Goal: Task Accomplishment & Management: Manage account settings

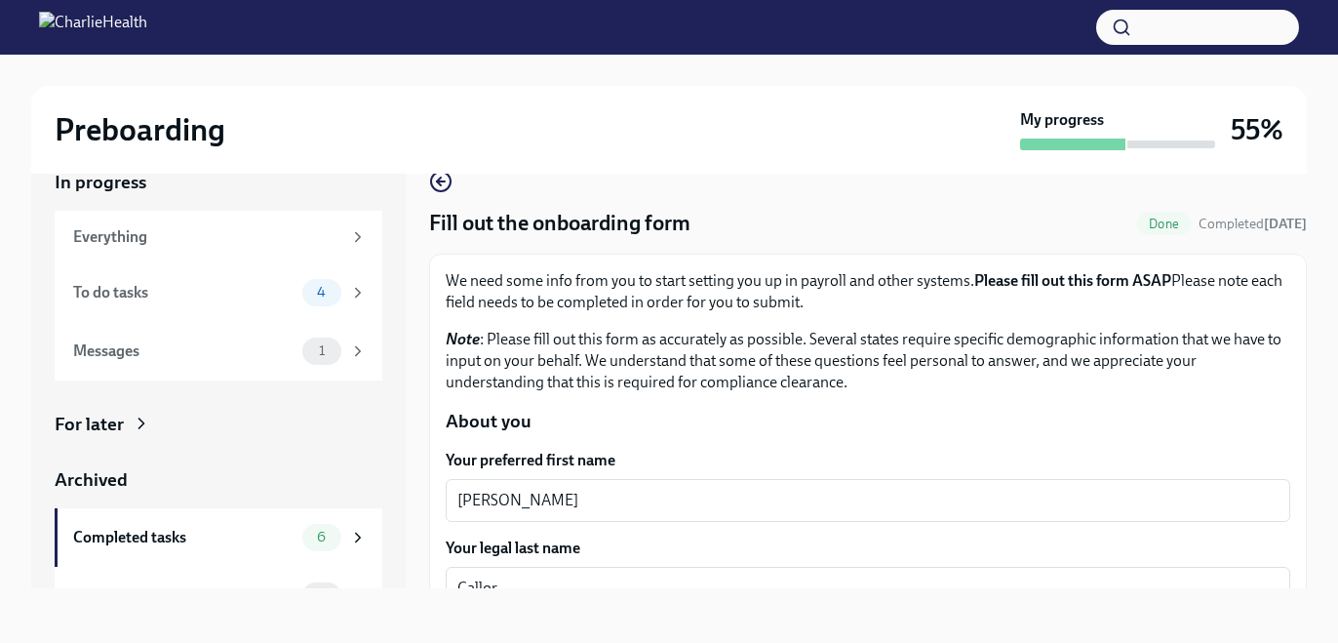
scroll to position [274, 0]
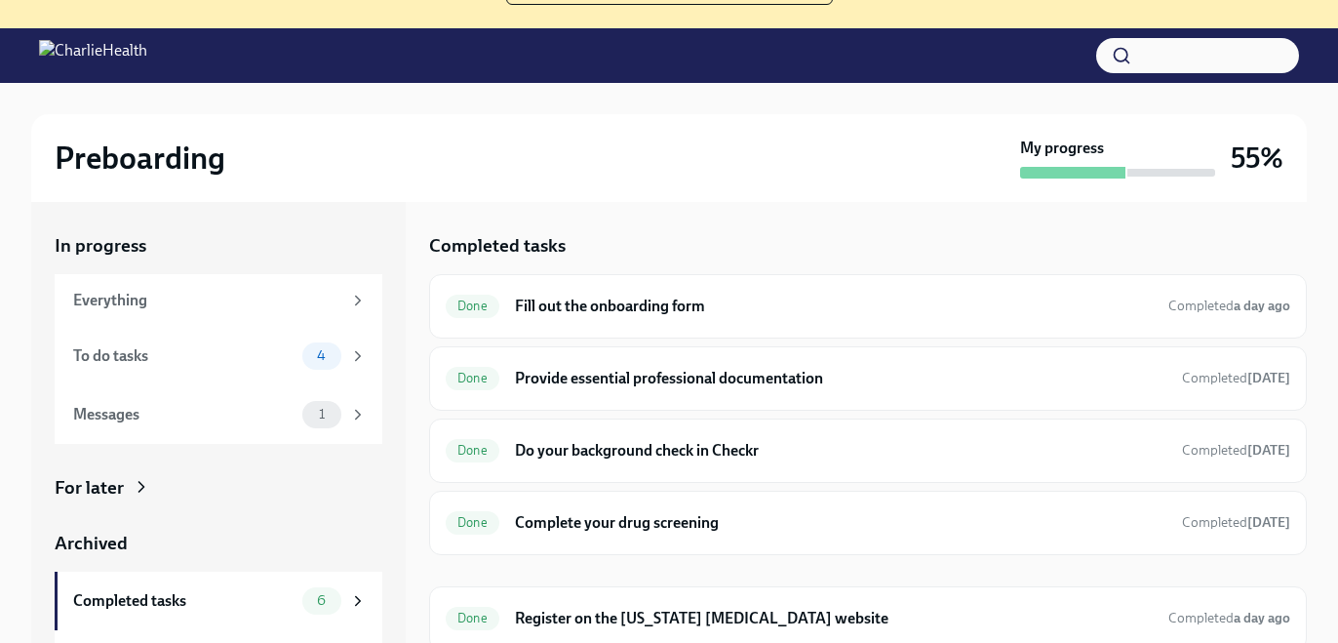
scroll to position [389, 0]
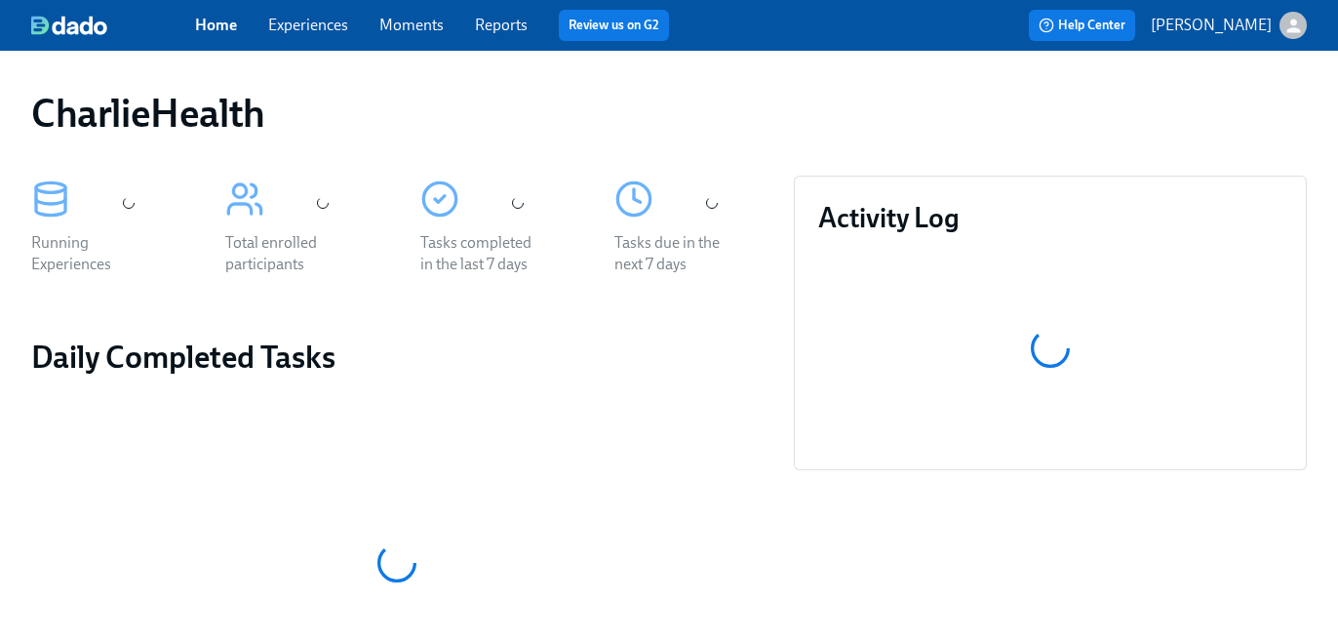
click at [329, 22] on link "Experiences" at bounding box center [308, 25] width 80 height 19
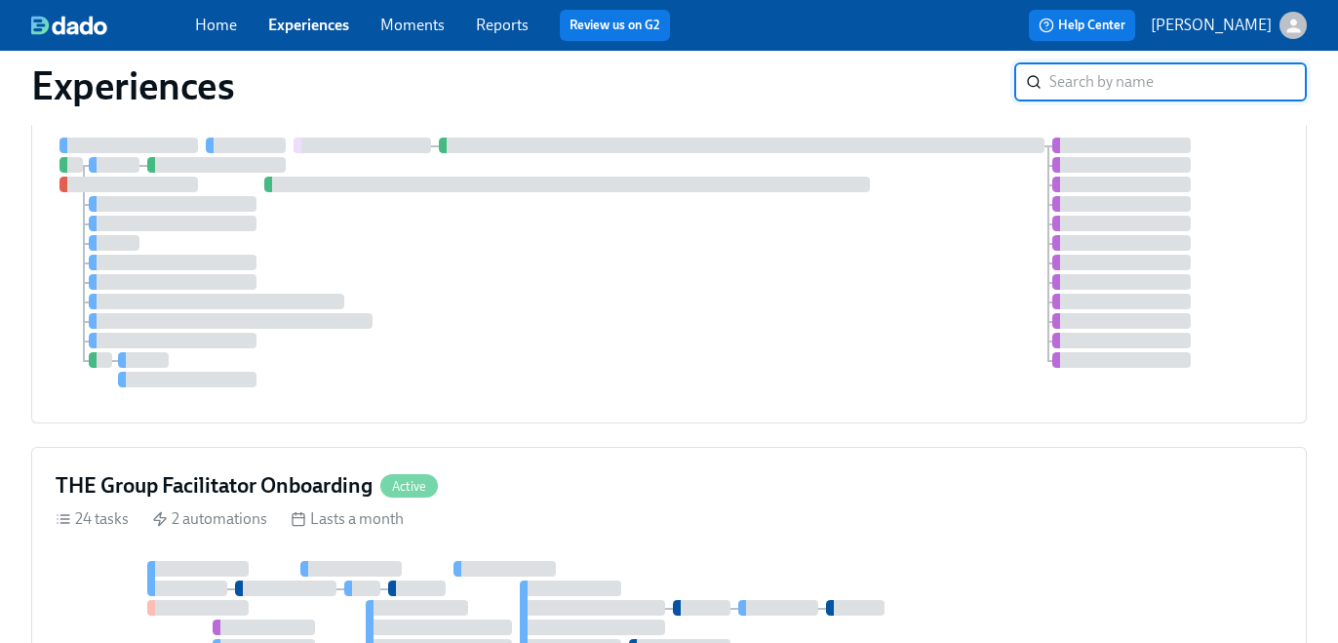
scroll to position [774, 0]
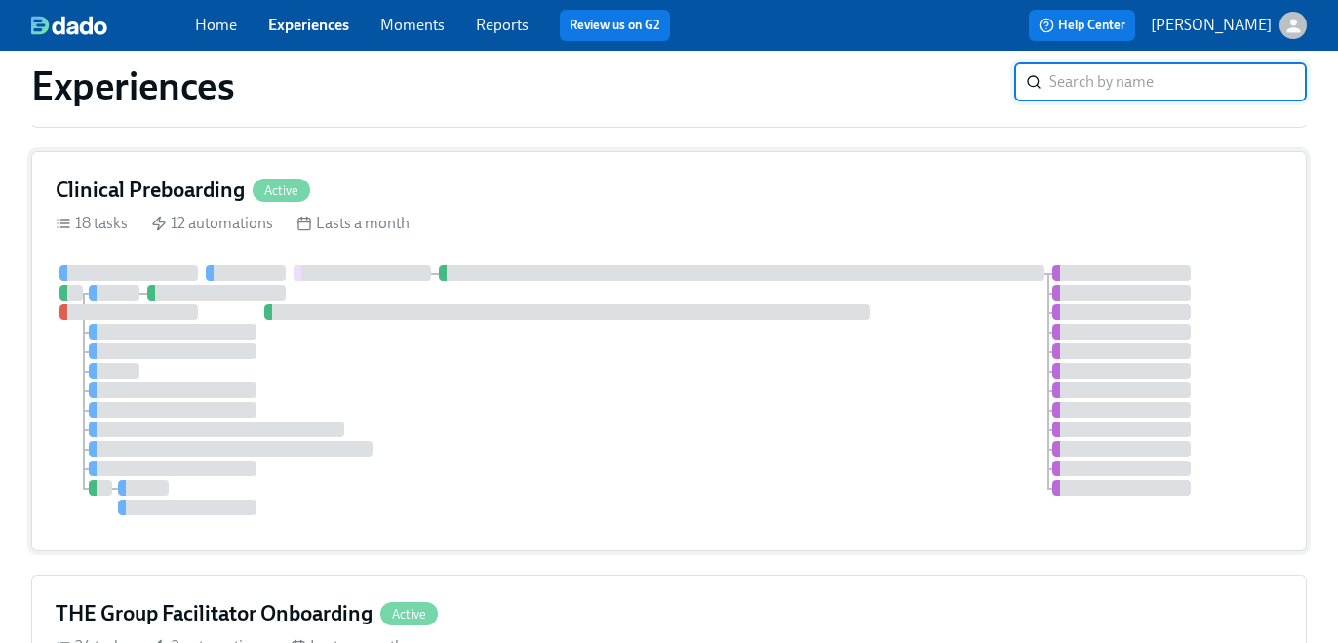
click at [754, 262] on div "Clinical Preboarding Active 18 tasks 12 automations Lasts a month" at bounding box center [669, 351] width 1276 height 400
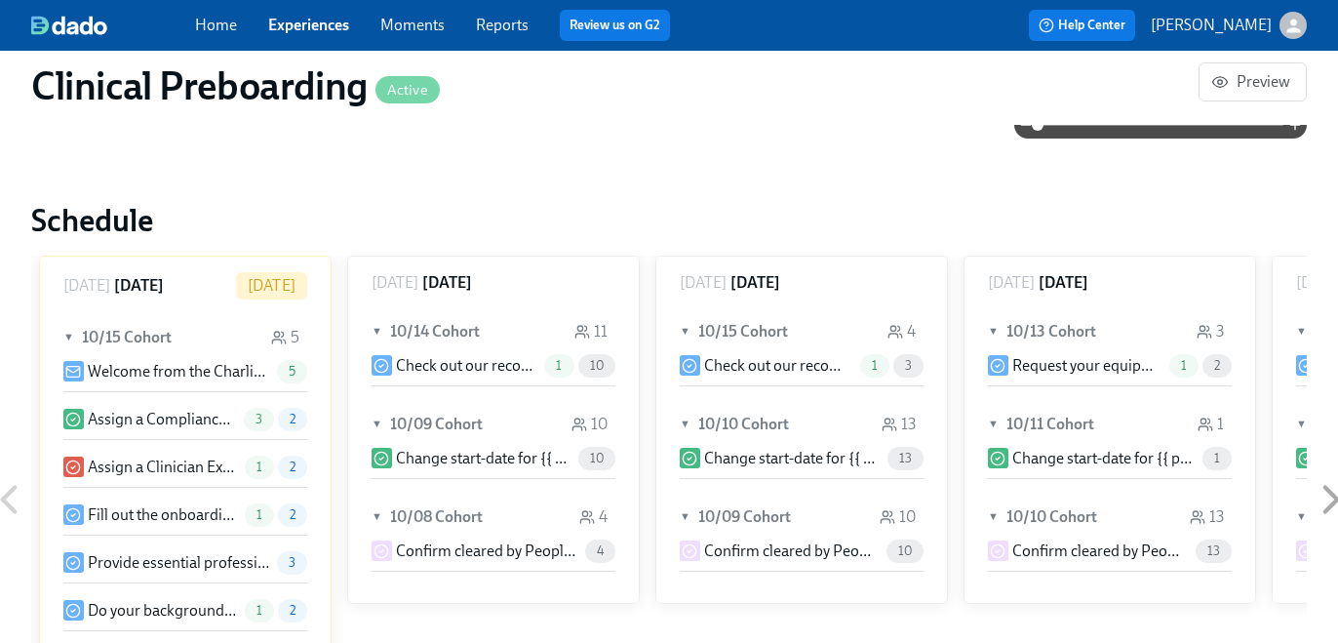
scroll to position [247, 0]
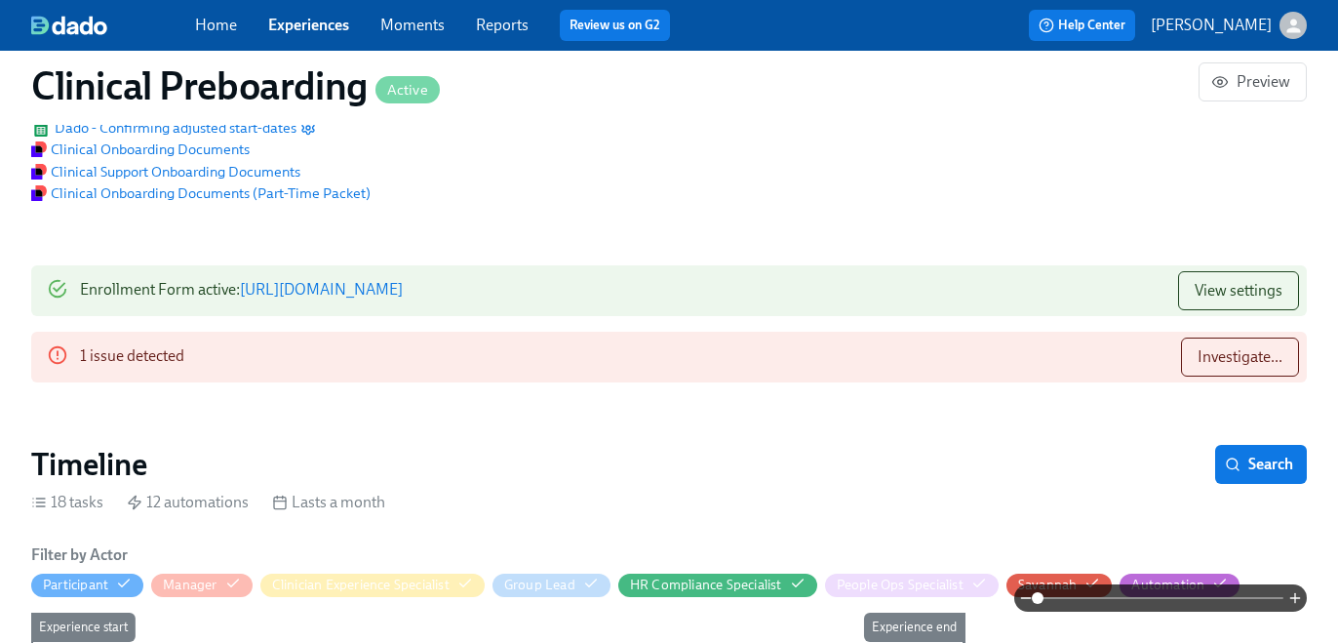
paste input "Cynthia ?Martinez"
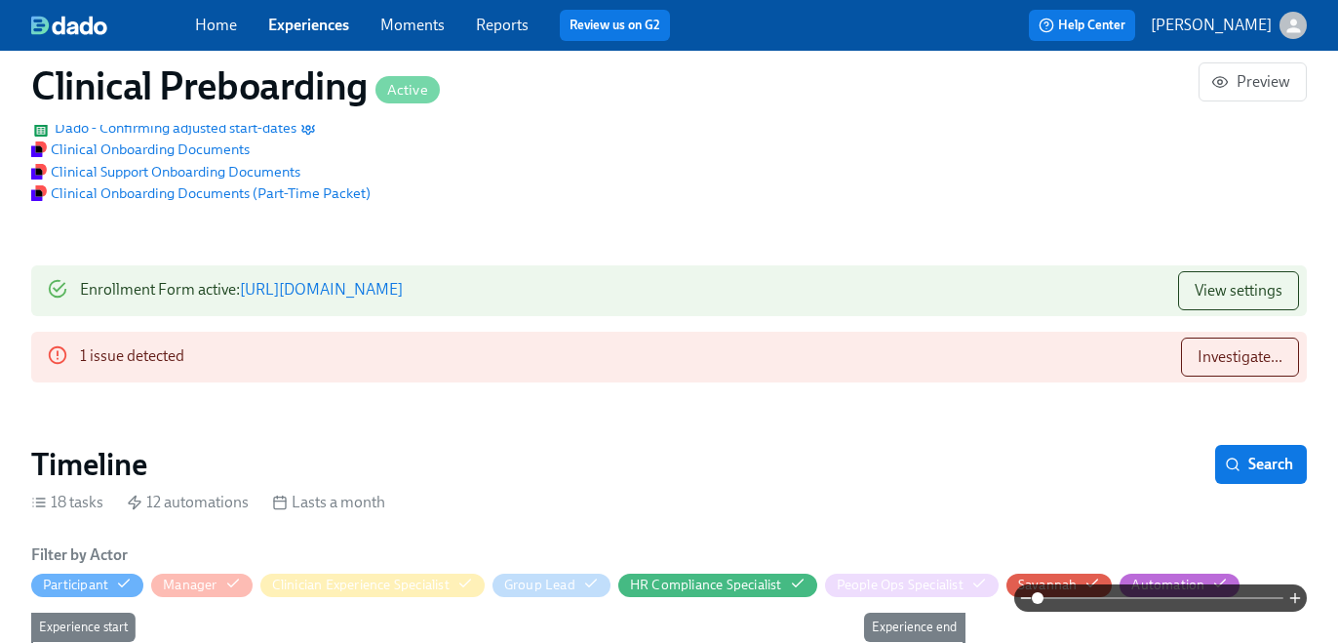
scroll to position [2035, 0]
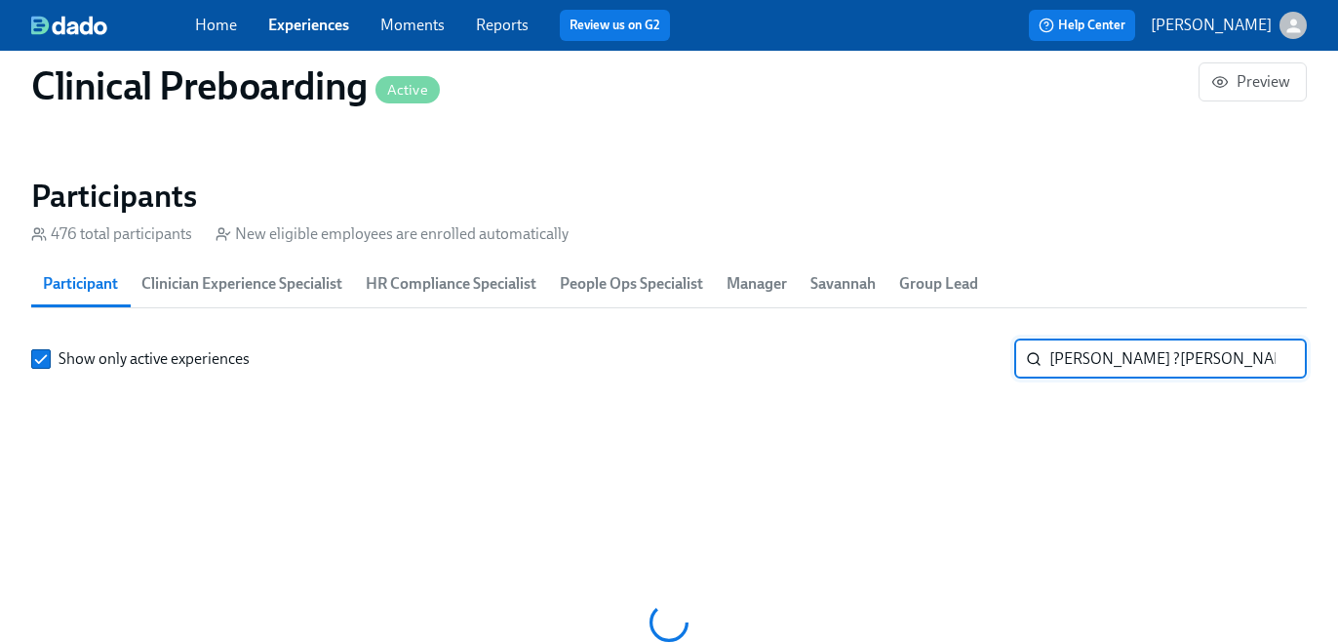
drag, startPoint x: 1103, startPoint y: 362, endPoint x: 1269, endPoint y: 394, distance: 168.9
click at [1269, 394] on div "Show only active experiences Cynthia ?Martinez ​" at bounding box center [669, 602] width 1276 height 527
type input "Cynthia"
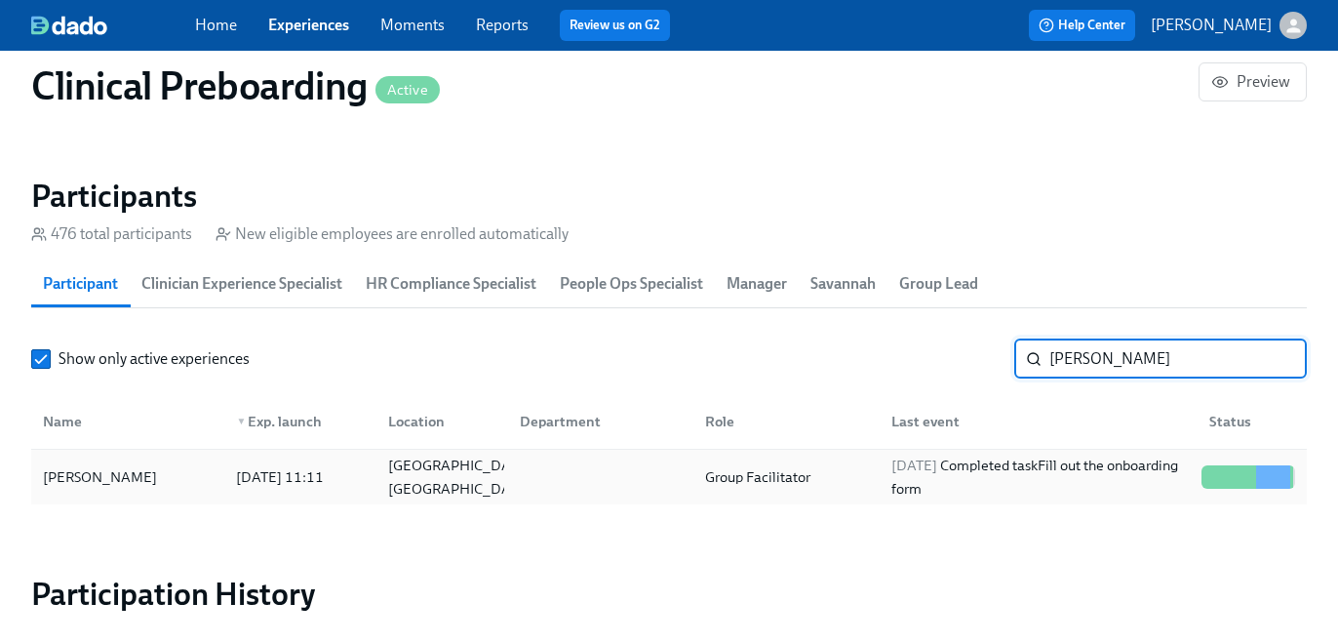
click at [874, 495] on div "Group Facilitator" at bounding box center [782, 477] width 185 height 39
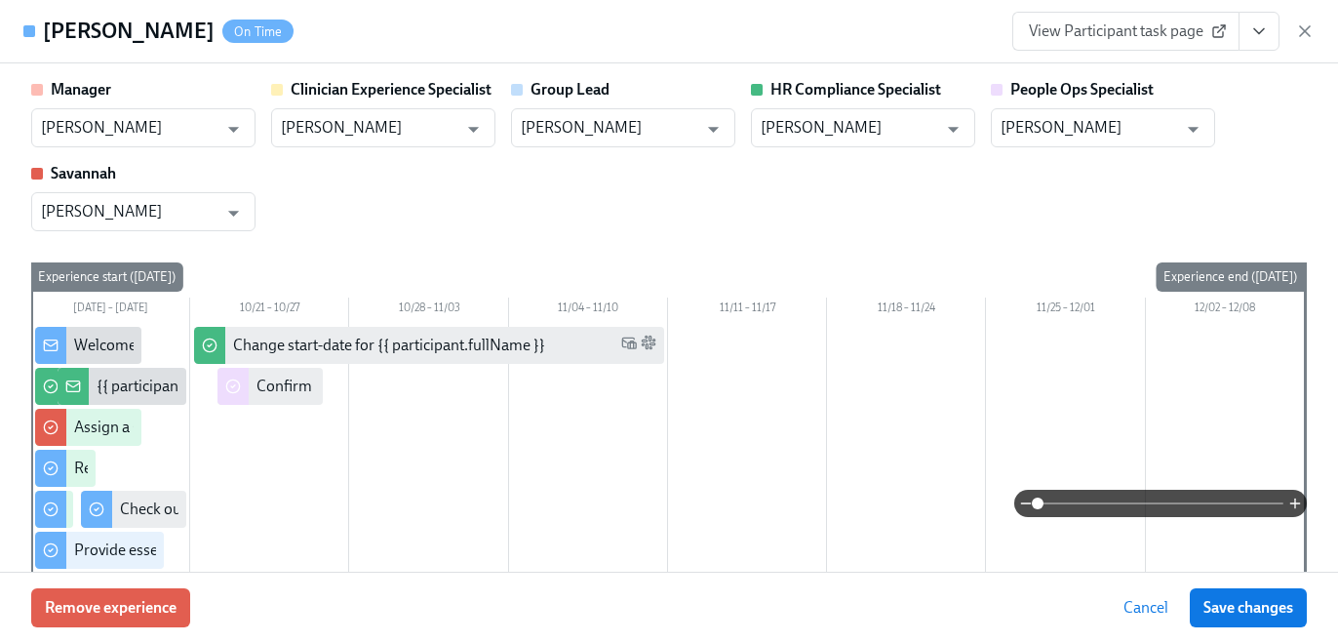
click at [1262, 40] on icon "View task page" at bounding box center [1260, 31] width 20 height 20
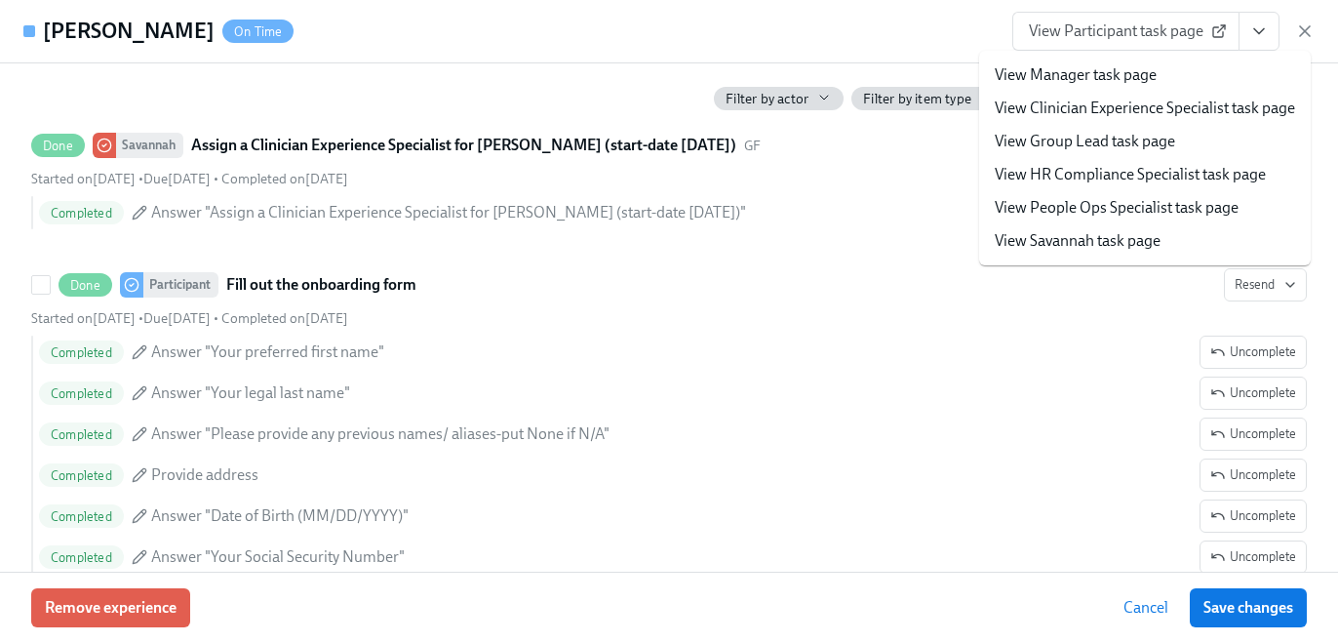
scroll to position [1194, 0]
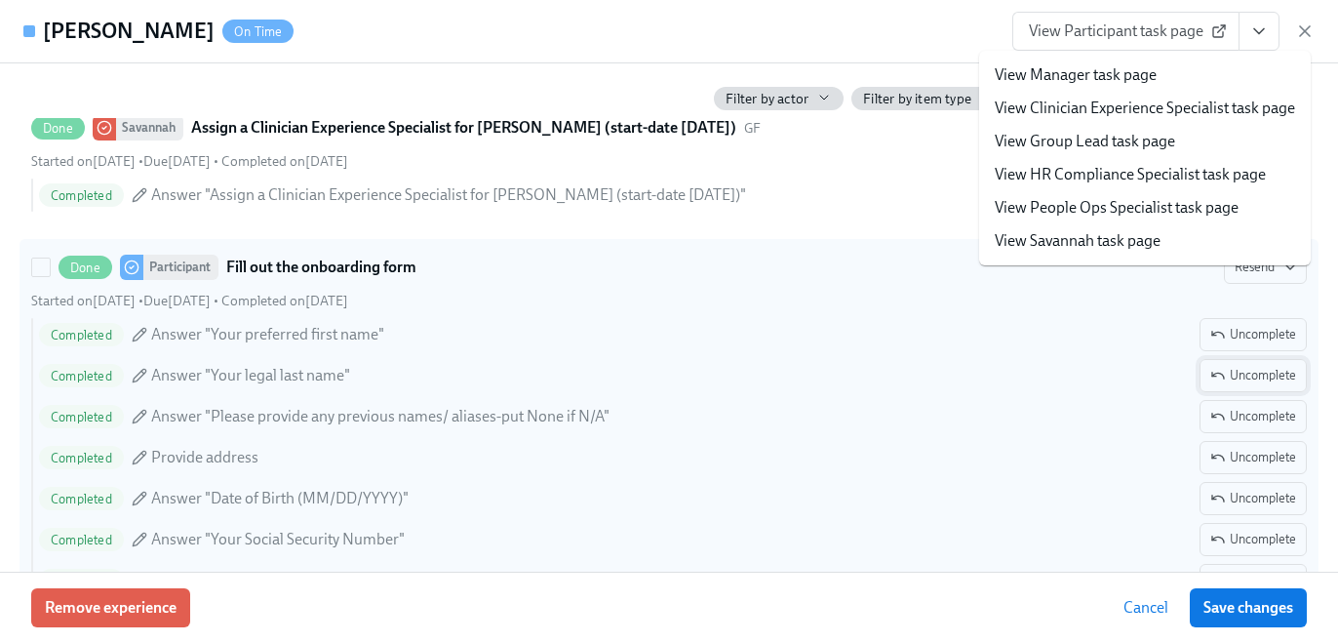
click at [1248, 380] on span "Uncomplete" at bounding box center [1254, 376] width 86 height 20
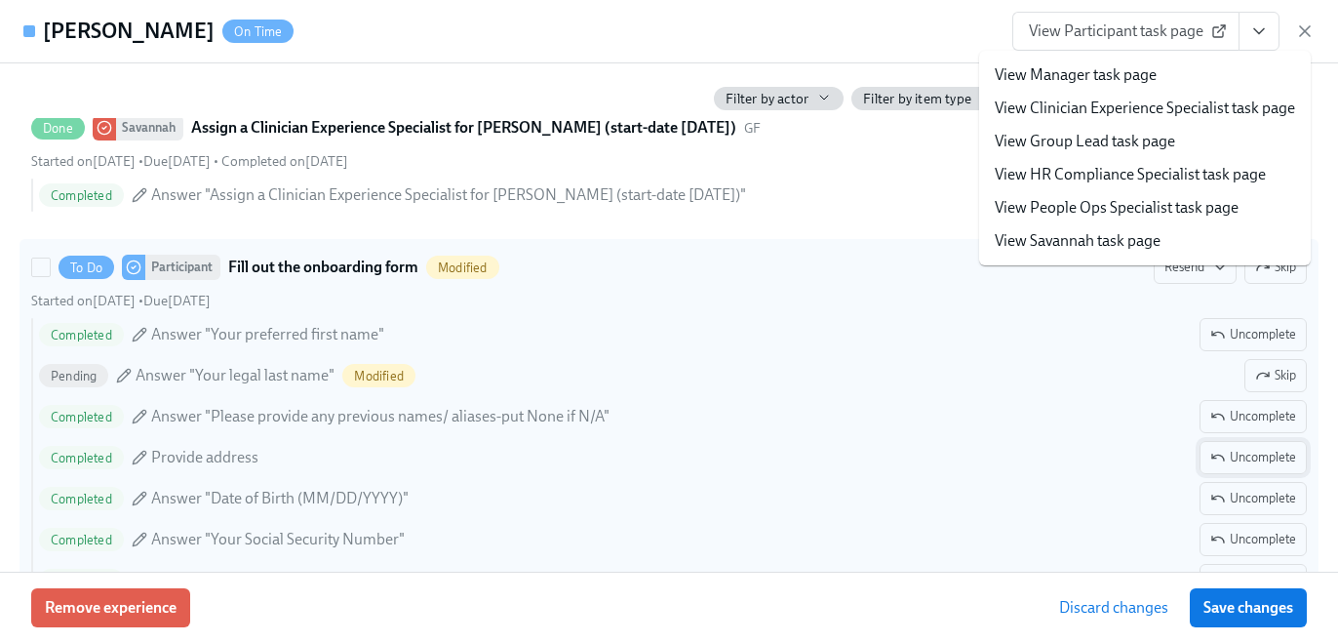
scroll to position [1255, 0]
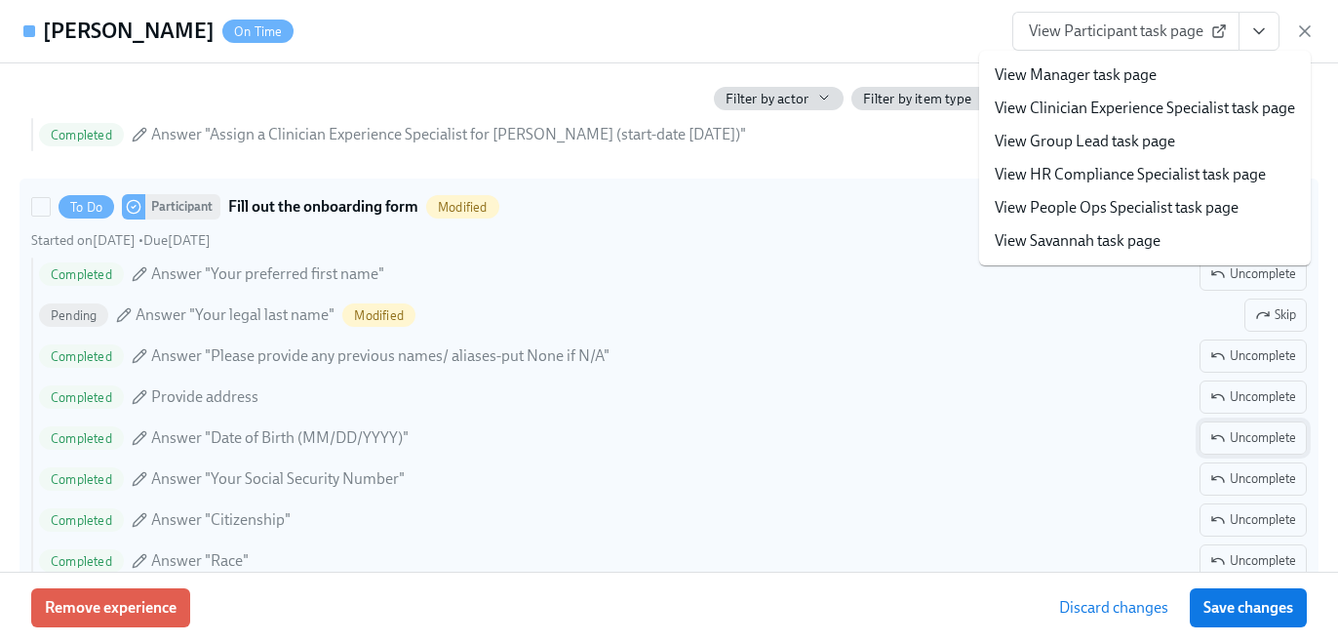
click at [1236, 445] on span "Uncomplete" at bounding box center [1254, 438] width 86 height 20
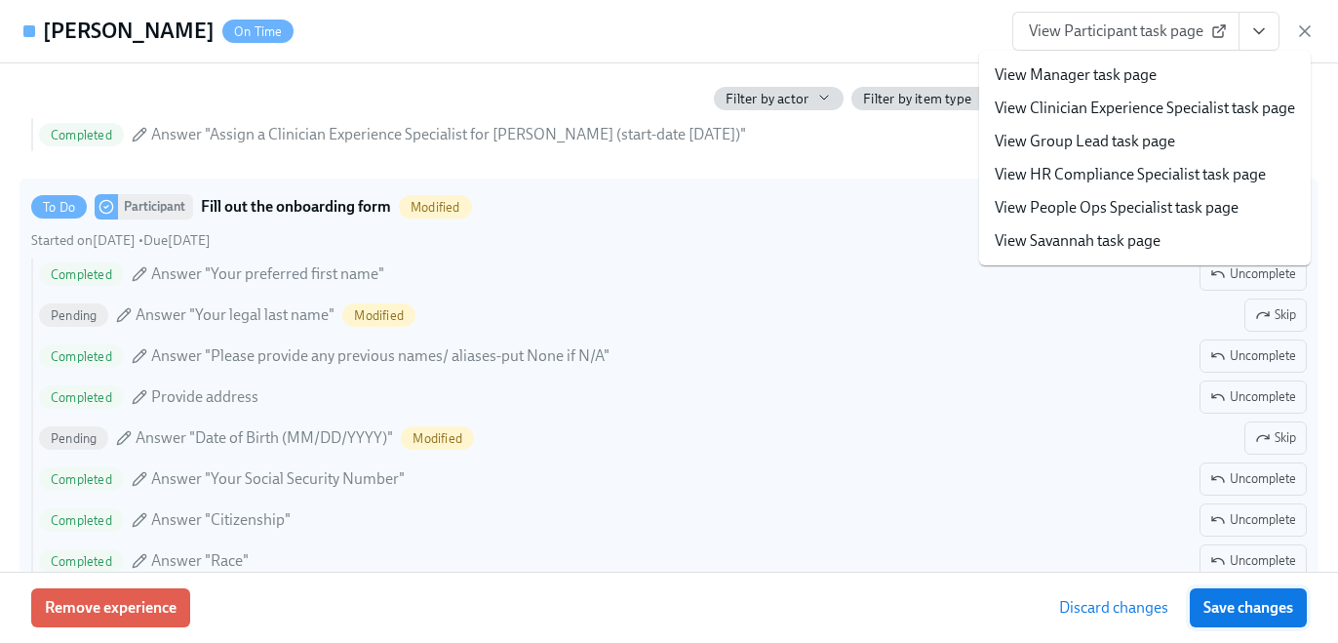
click at [1244, 609] on span "Save changes" at bounding box center [1249, 608] width 90 height 20
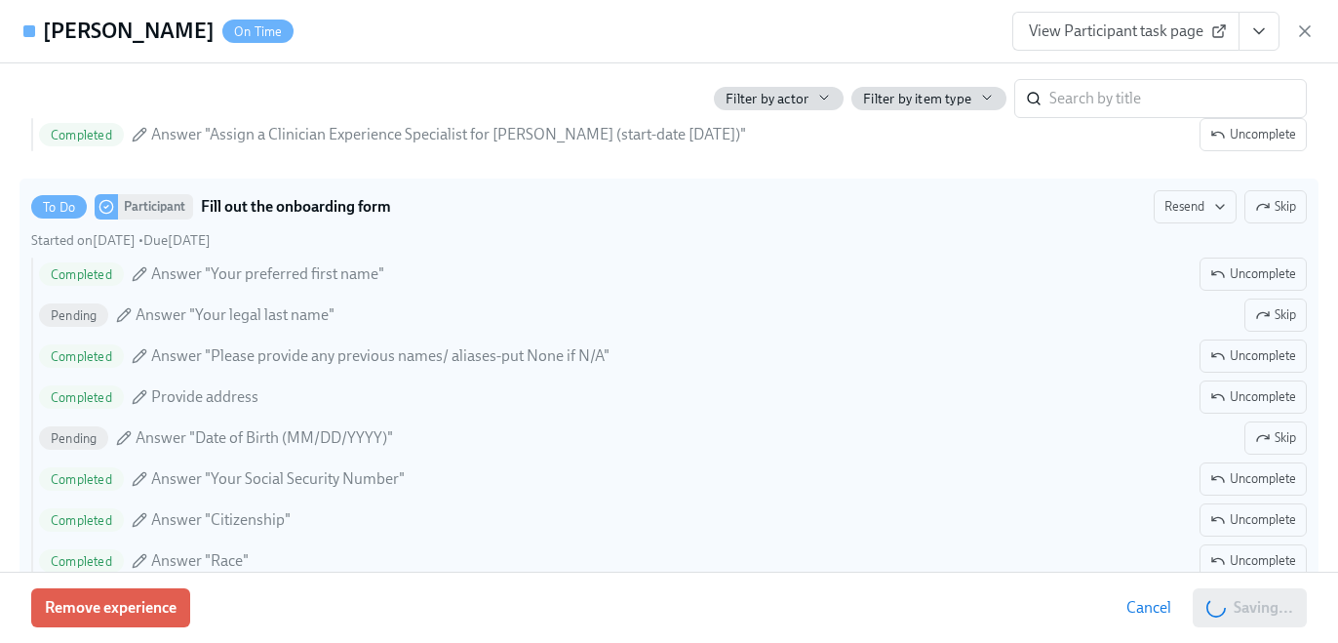
scroll to position [0, 24603]
click at [1173, 28] on span "View Participant task page" at bounding box center [1126, 31] width 194 height 20
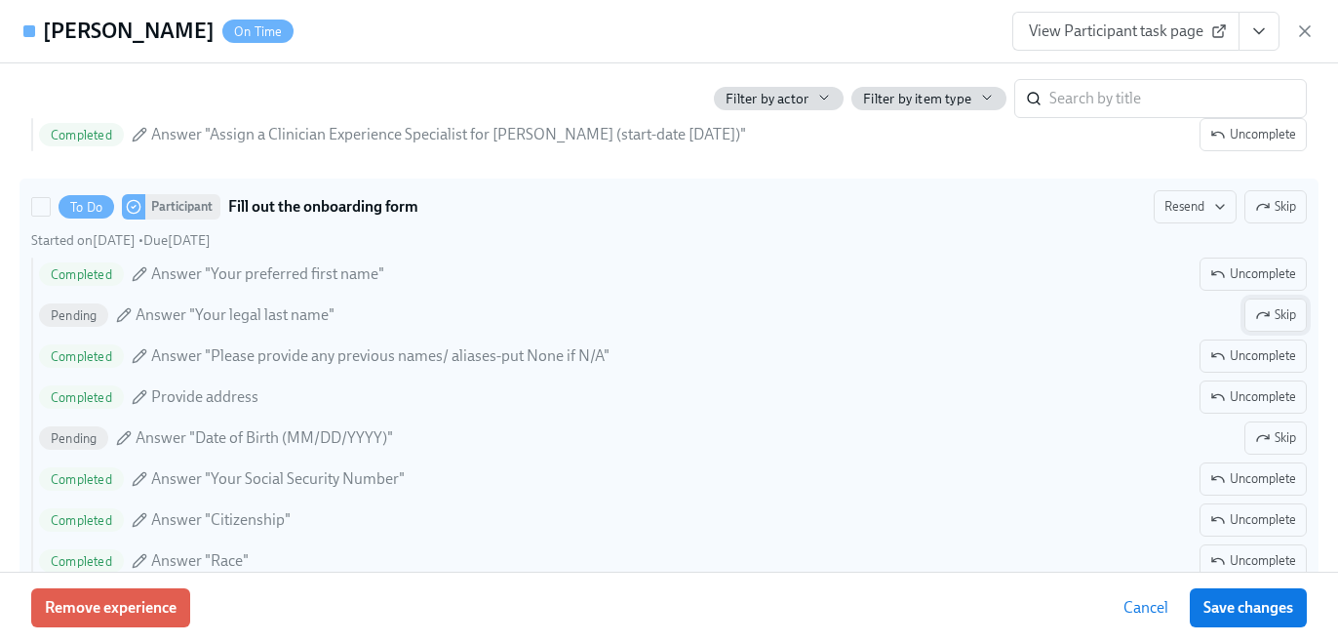
click at [1262, 312] on icon "button" at bounding box center [1263, 315] width 12 height 6
click at [1255, 437] on icon "button" at bounding box center [1263, 438] width 16 height 16
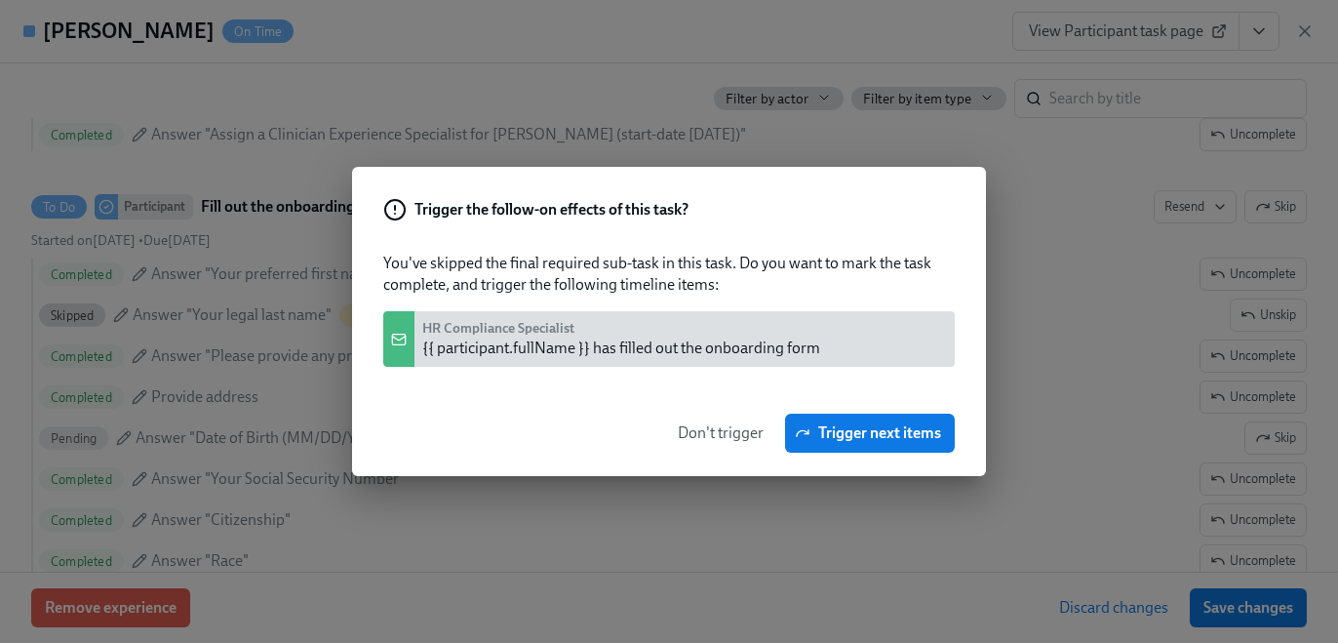
click at [737, 404] on div "Don't trigger Trigger next items" at bounding box center [669, 433] width 634 height 86
click at [806, 433] on icon "button" at bounding box center [807, 432] width 4 height 4
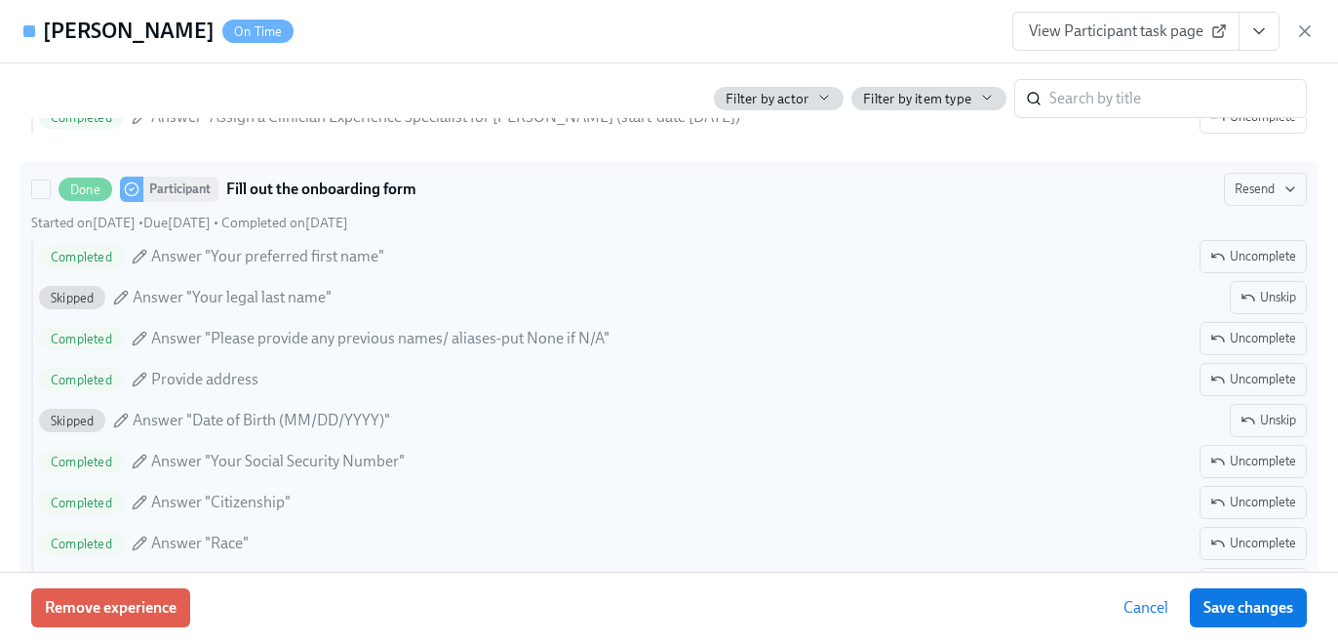
scroll to position [1278, 0]
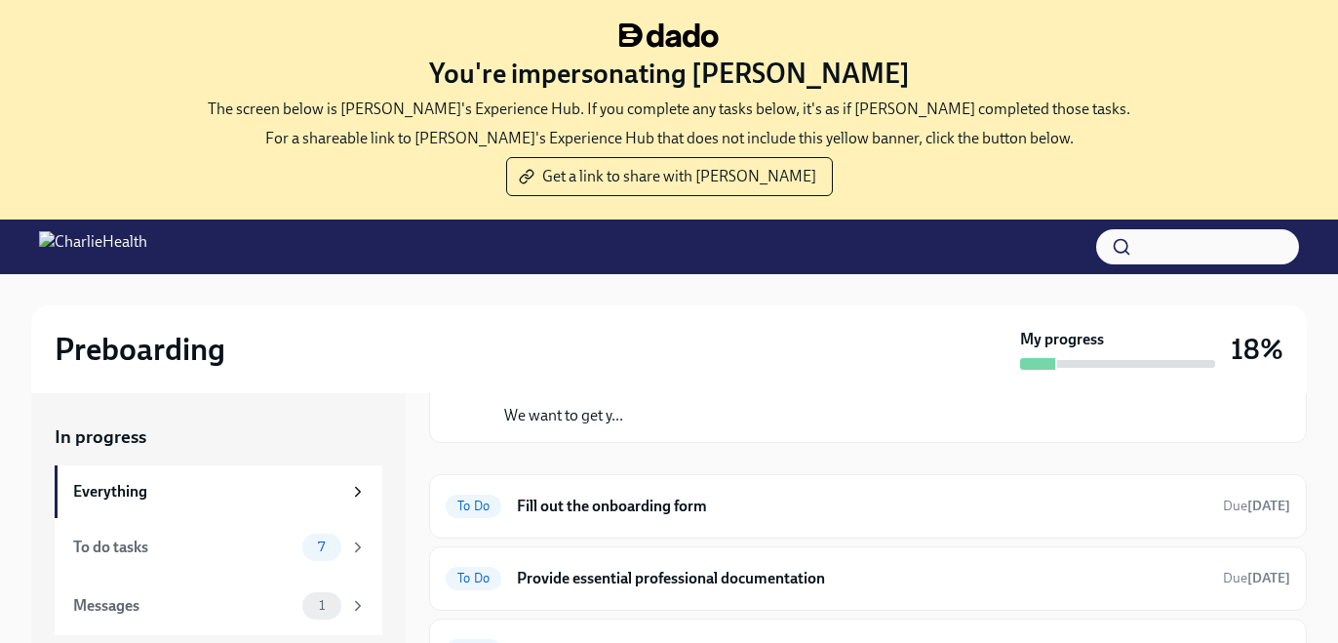
scroll to position [202, 0]
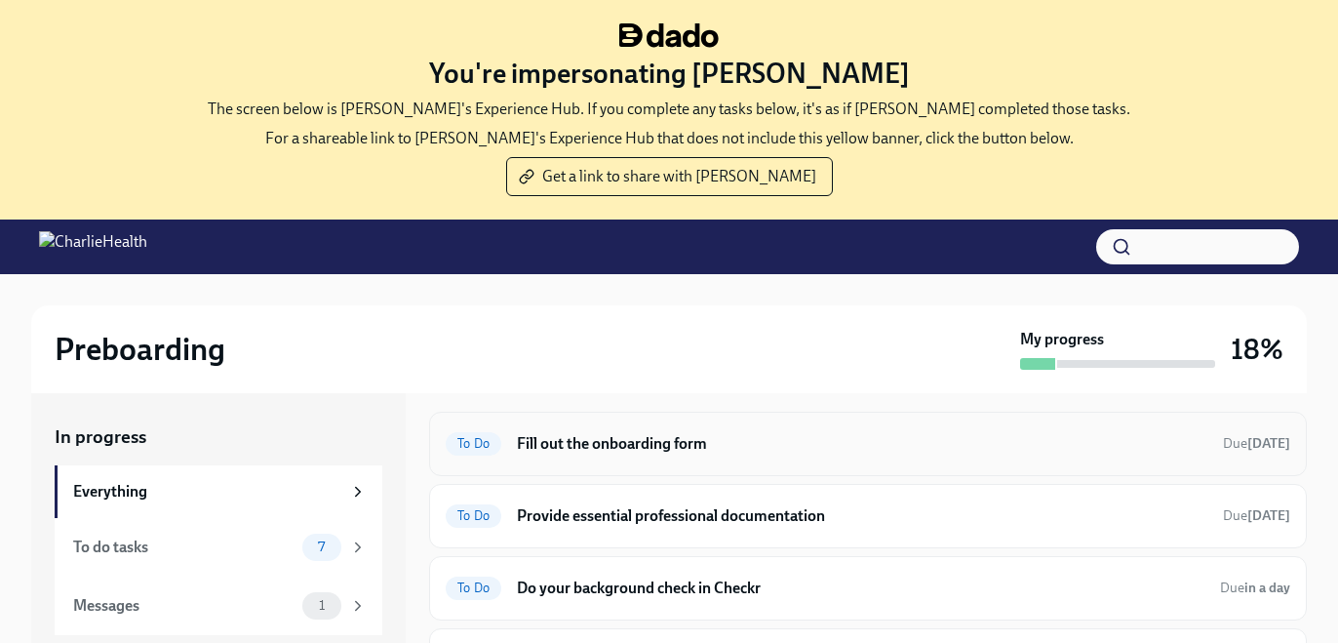
click at [691, 465] on div "To Do Fill out the onboarding form Due [DATE]" at bounding box center [868, 444] width 878 height 64
click at [684, 457] on div "To Do Fill out the onboarding form Due tomorrow" at bounding box center [868, 443] width 845 height 31
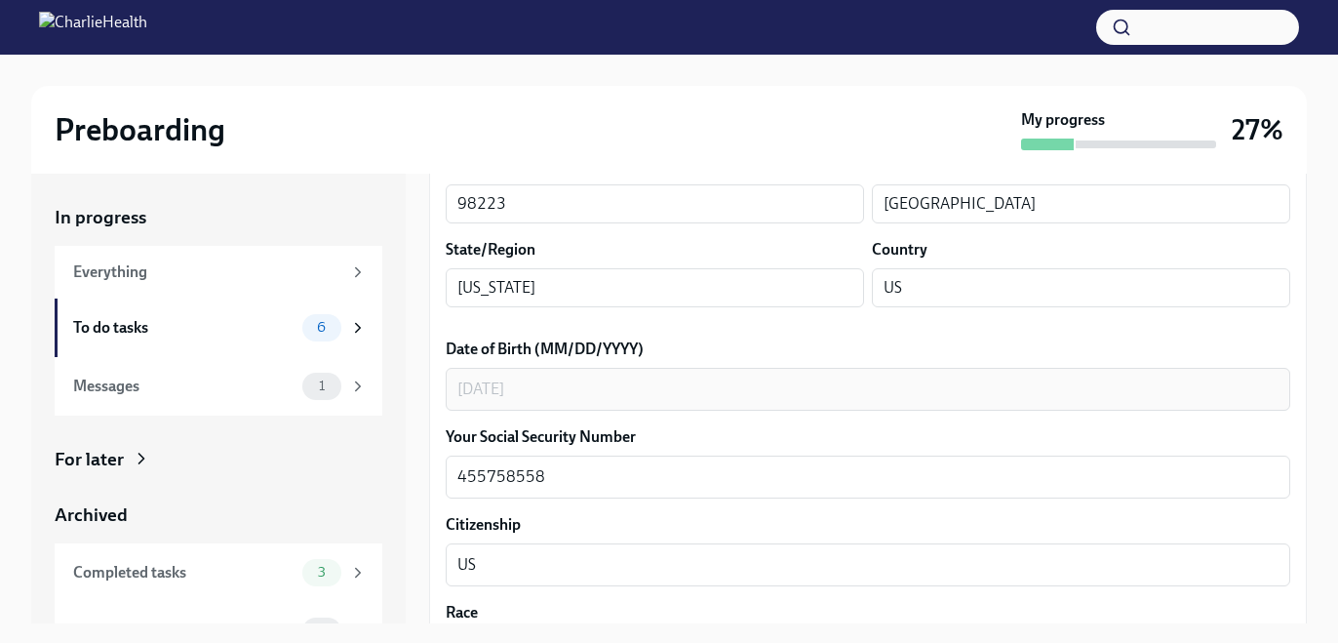
scroll to position [762, 0]
